Goal: Information Seeking & Learning: Learn about a topic

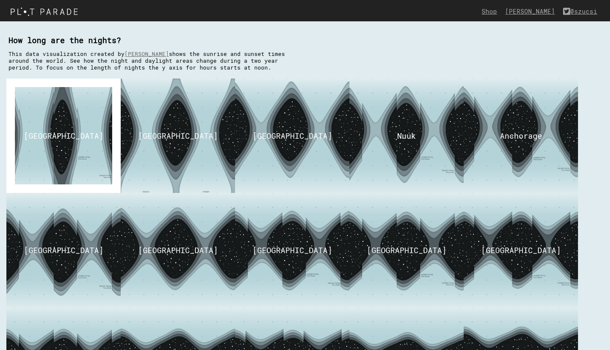
click at [78, 121] on img at bounding box center [63, 136] width 150 height 144
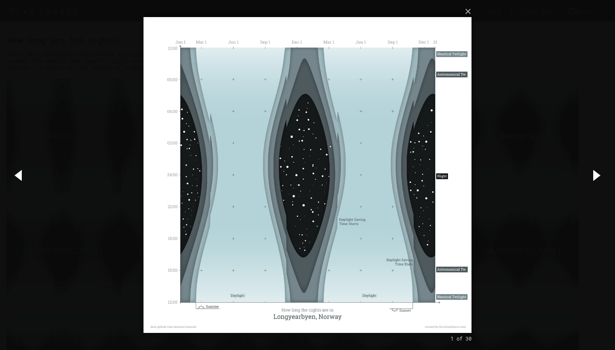
click at [300, 179] on img at bounding box center [307, 175] width 328 height 350
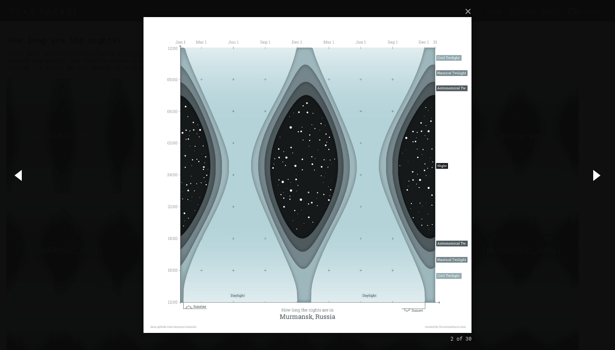
click at [318, 147] on img at bounding box center [307, 175] width 328 height 350
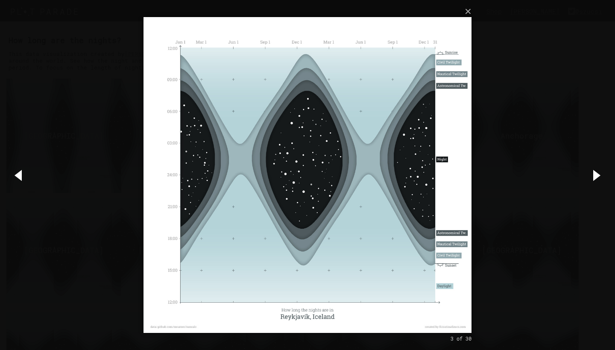
click at [318, 147] on img at bounding box center [307, 175] width 328 height 350
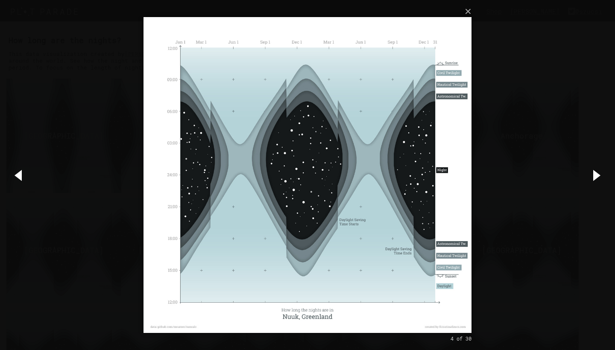
click at [320, 211] on img at bounding box center [307, 175] width 328 height 350
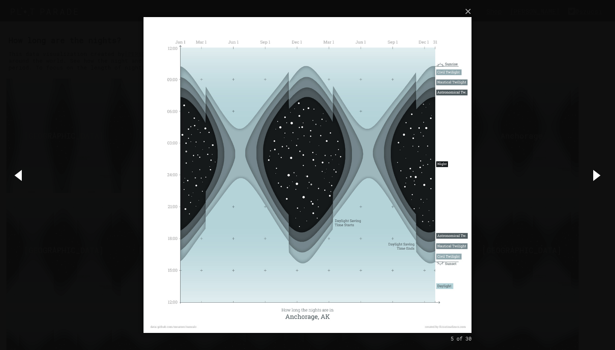
click at [391, 188] on img at bounding box center [307, 175] width 328 height 350
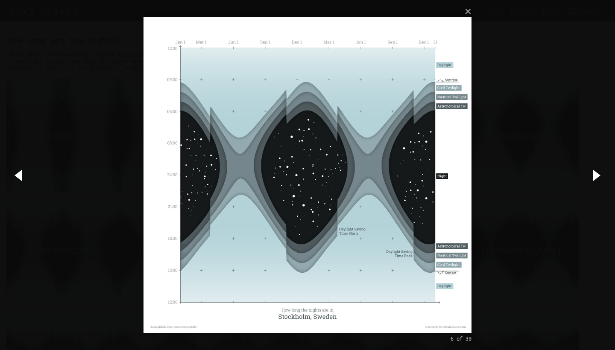
click at [444, 90] on img at bounding box center [307, 175] width 328 height 350
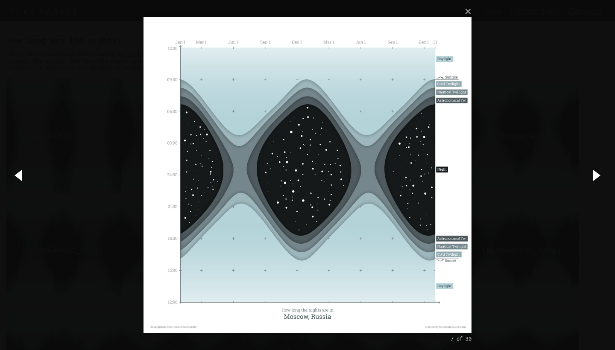
click at [444, 92] on img at bounding box center [307, 175] width 328 height 350
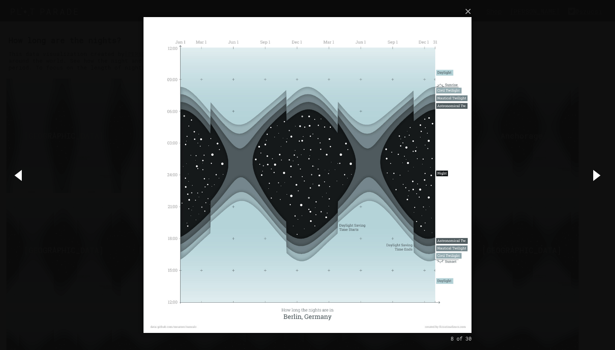
click at [438, 82] on img at bounding box center [307, 175] width 328 height 350
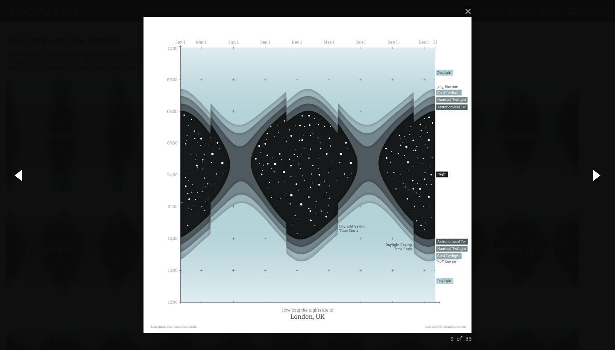
click at [441, 86] on img at bounding box center [307, 175] width 328 height 350
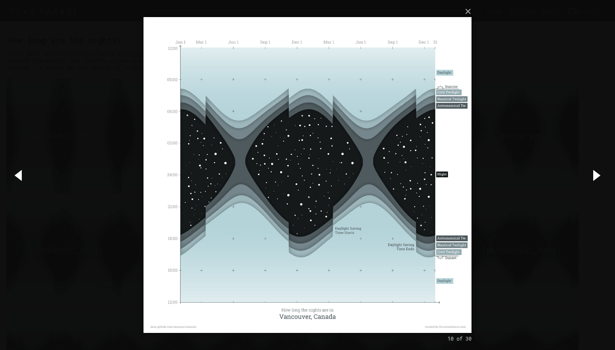
click at [443, 87] on img at bounding box center [307, 175] width 328 height 350
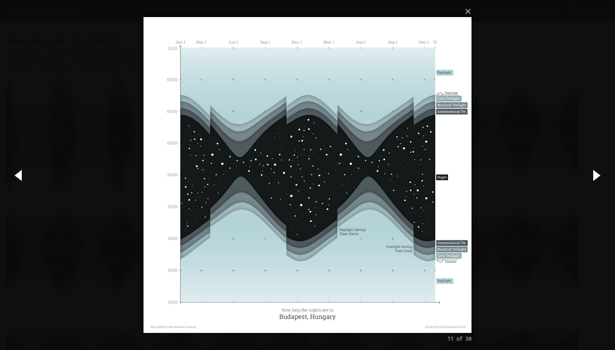
click at [443, 87] on img at bounding box center [307, 175] width 328 height 350
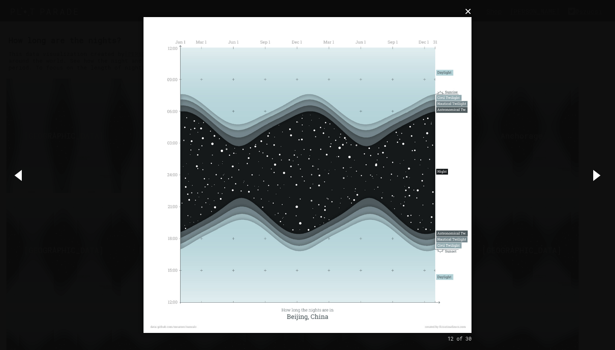
click at [467, 15] on button "×" at bounding box center [310, 11] width 328 height 19
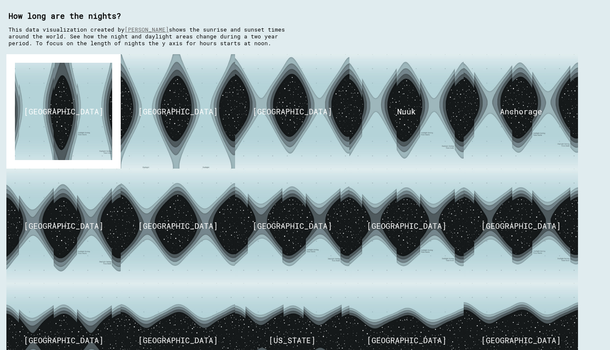
scroll to position [23, 0]
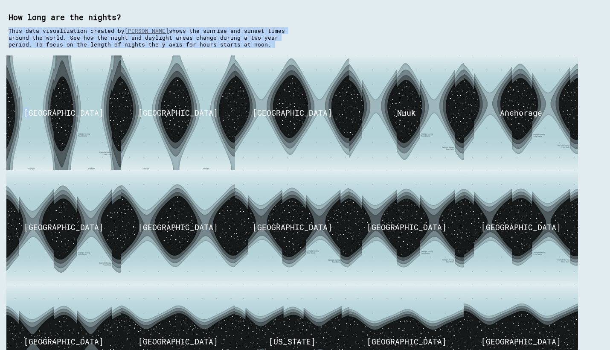
drag, startPoint x: 10, startPoint y: 26, endPoint x: 260, endPoint y: 50, distance: 251.7
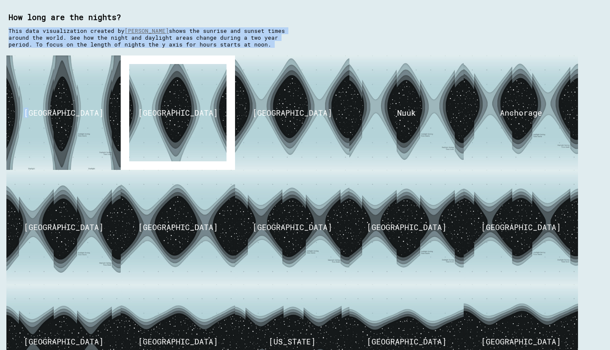
click at [152, 102] on img at bounding box center [178, 113] width 150 height 144
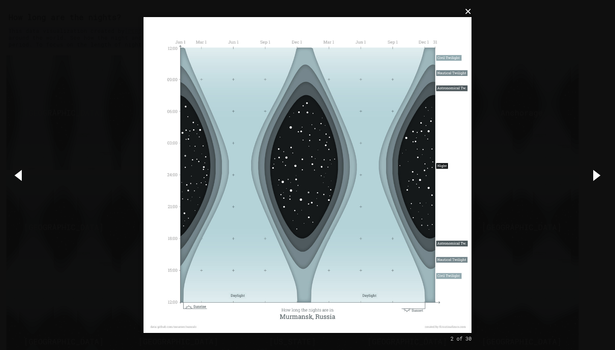
click at [469, 14] on button "×" at bounding box center [310, 11] width 328 height 19
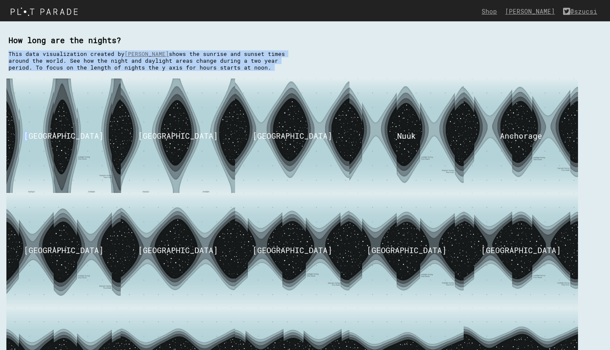
scroll to position [0, 0]
click at [155, 51] on link "[PERSON_NAME]" at bounding box center [147, 53] width 44 height 7
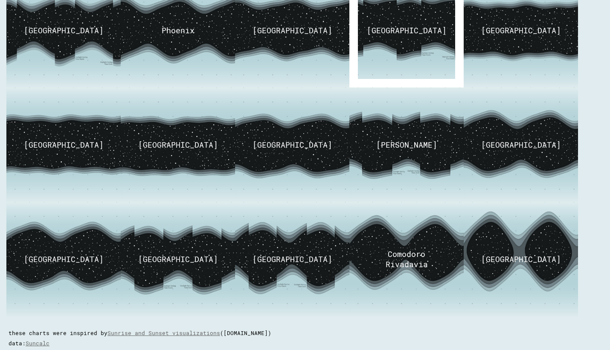
scroll to position [449, 0]
